Goal: Transaction & Acquisition: Subscribe to service/newsletter

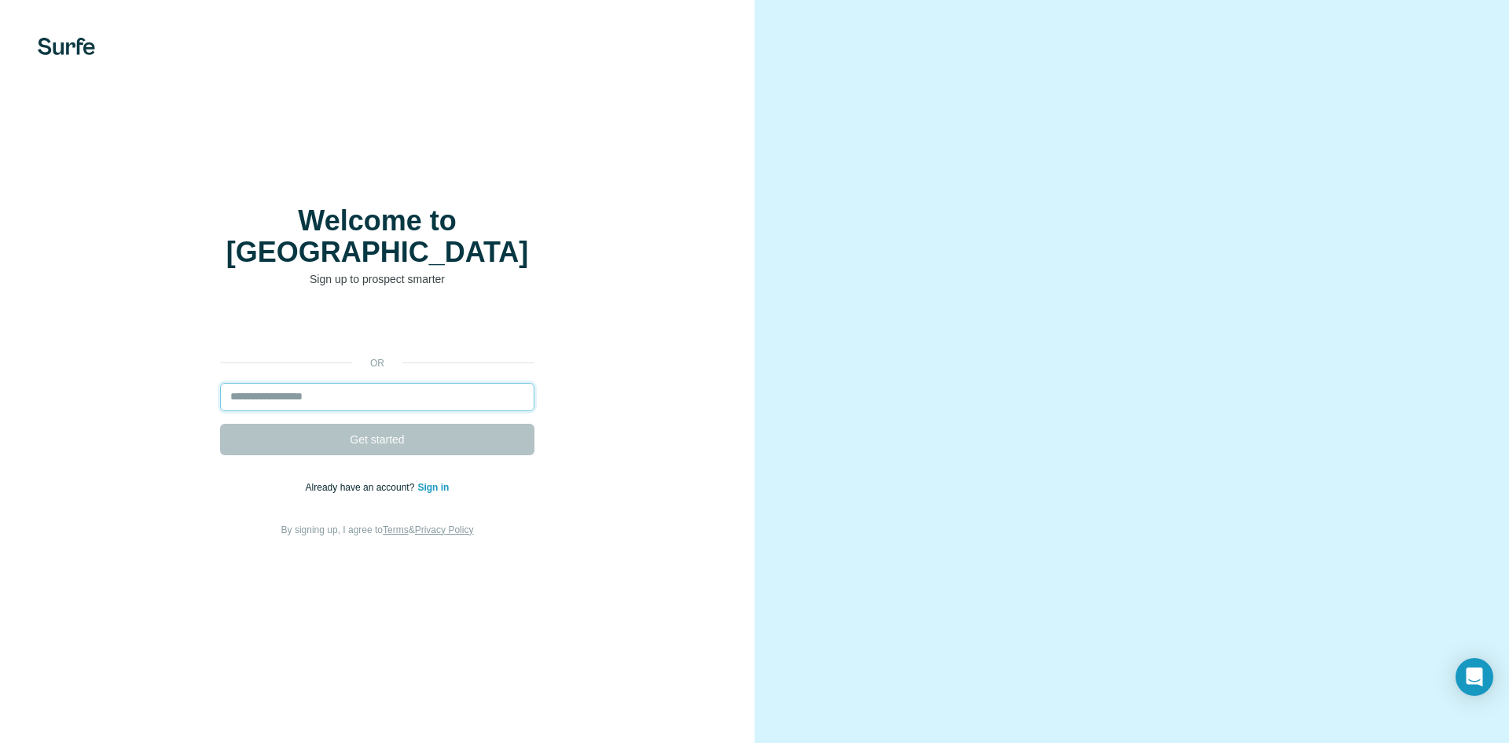
click at [432, 384] on input "email" at bounding box center [377, 397] width 314 height 28
click at [369, 386] on input "email" at bounding box center [377, 397] width 314 height 28
type input "*"
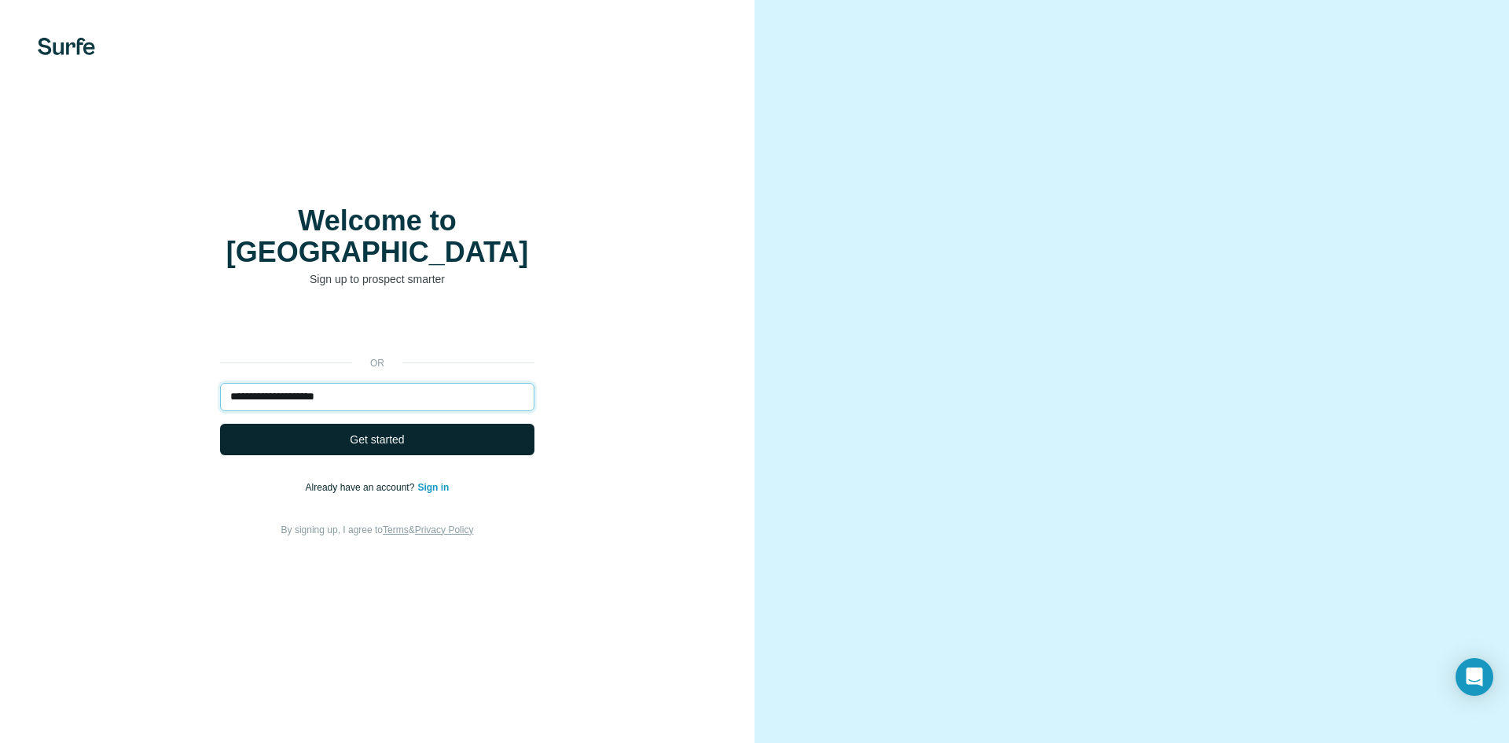
type input "**********"
click at [408, 425] on button "Get started" at bounding box center [377, 439] width 314 height 31
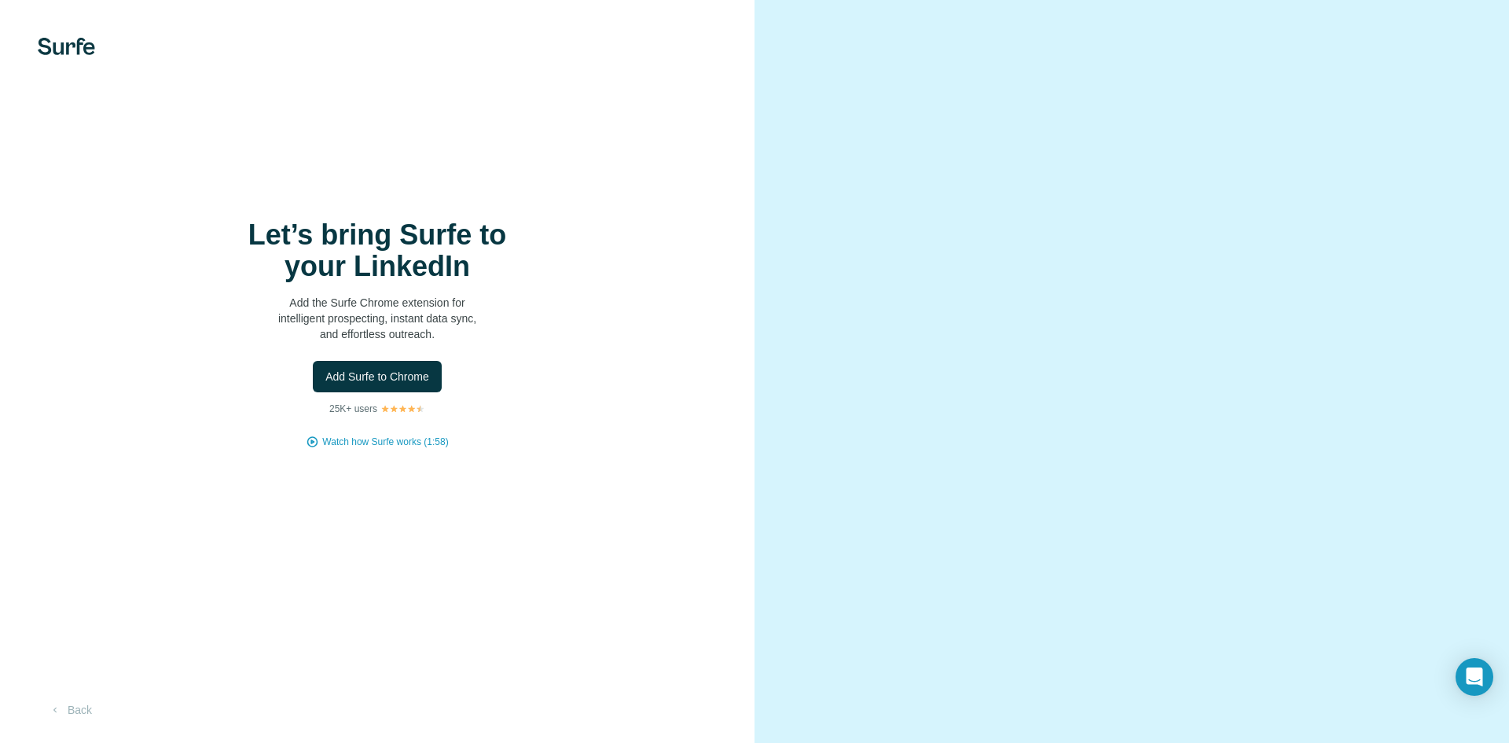
click at [408, 425] on div "Let’s bring Surfe to your LinkedIn Add the Surfe Chrome extension for intellige…" at bounding box center [377, 334] width 692 height 230
click at [377, 373] on span "Add Surfe to Chrome" at bounding box center [377, 377] width 104 height 16
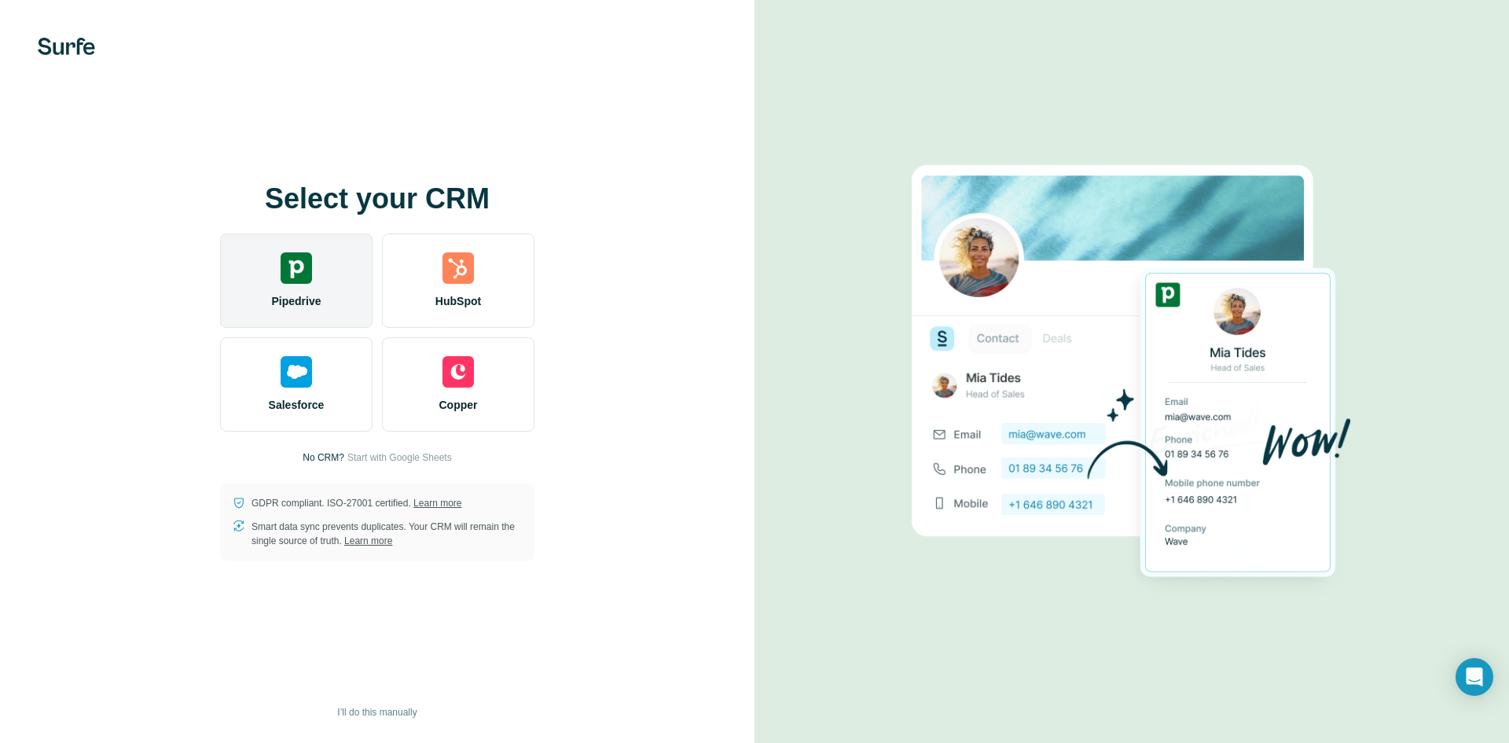
click at [322, 268] on div "Pipedrive" at bounding box center [296, 280] width 152 height 94
click at [310, 277] on img at bounding box center [296, 267] width 31 height 31
